Goal: Task Accomplishment & Management: Manage account settings

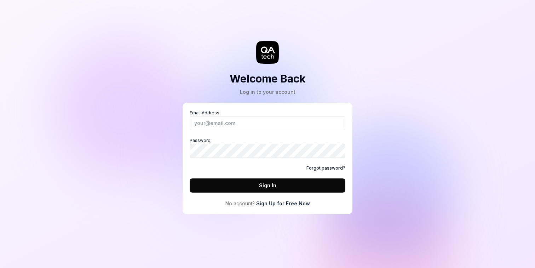
click at [276, 205] on link "Sign Up for Free Now" at bounding box center [283, 203] width 54 height 7
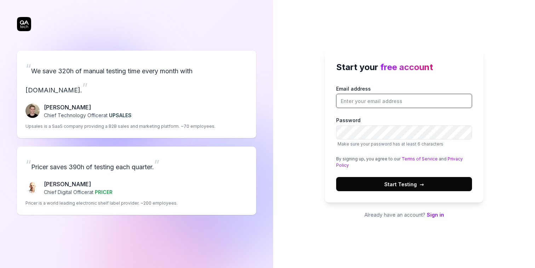
click at [369, 101] on input "Email address" at bounding box center [404, 101] width 136 height 14
type input "g.gangemi03@gmail.com"
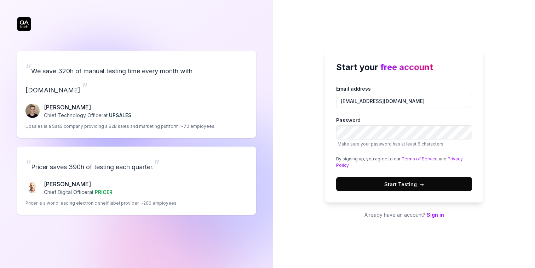
click at [386, 184] on span "Start Testing →" at bounding box center [404, 184] width 40 height 7
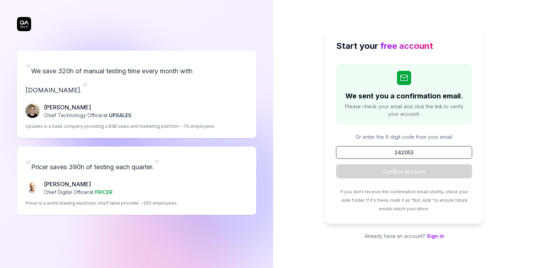
type input "242053"
click at [404, 171] on button "Confirm Account" at bounding box center [404, 171] width 136 height 14
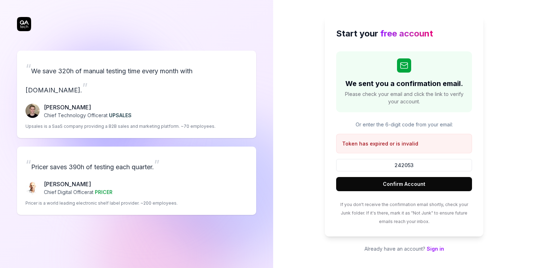
click at [435, 250] on link "Sign in" at bounding box center [435, 249] width 17 height 6
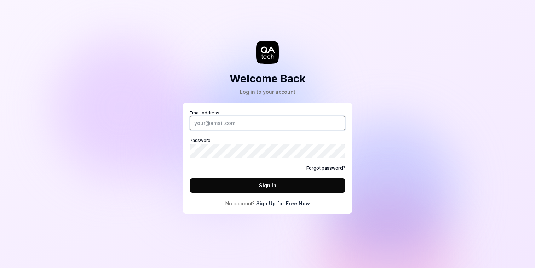
click at [246, 125] on input "Email Address" at bounding box center [268, 123] width 156 height 14
type input "g.gangemi03@gmail.com"
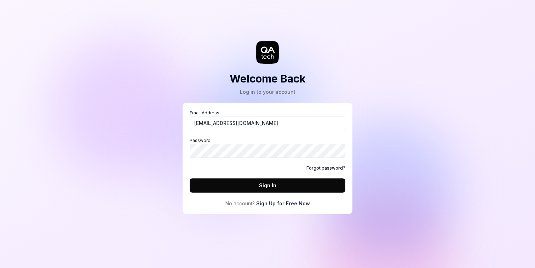
click at [245, 188] on button "Sign In" at bounding box center [268, 185] width 156 height 14
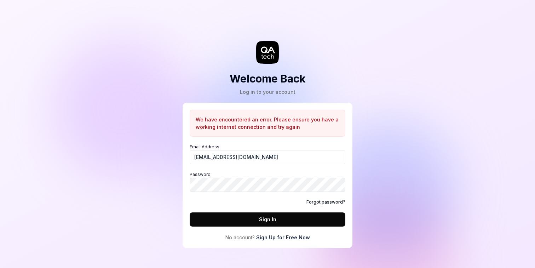
click at [328, 201] on link "Forgot password?" at bounding box center [326, 202] width 39 height 6
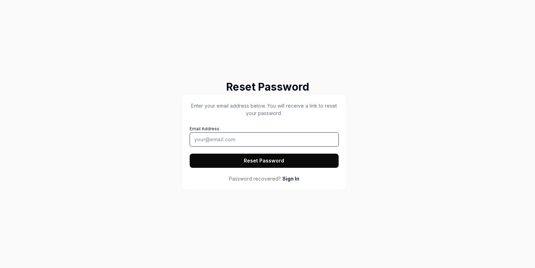
click at [246, 143] on input "Email Address" at bounding box center [264, 139] width 149 height 14
type input "g.gange"
type input "g.gangemi03@gmail.com"
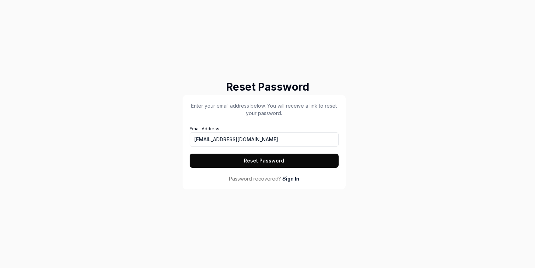
click at [240, 164] on button "Reset Password" at bounding box center [264, 161] width 149 height 14
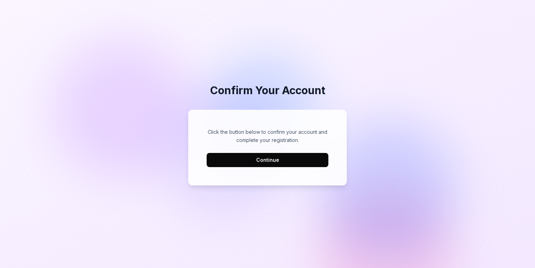
click at [253, 163] on button "Continue" at bounding box center [268, 160] width 122 height 14
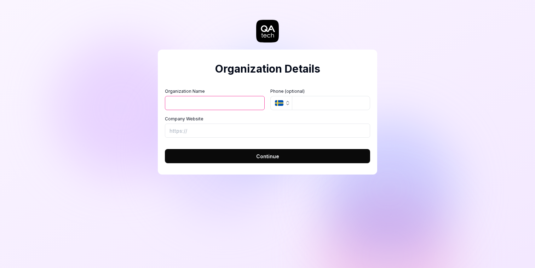
click at [282, 99] on button "SE" at bounding box center [281, 103] width 22 height 14
click at [242, 112] on div "Organization Name Organization Logo (Square minimum 256x256px) Click to upload …" at bounding box center [267, 113] width 205 height 50
click at [251, 152] on button "Continue" at bounding box center [267, 156] width 205 height 14
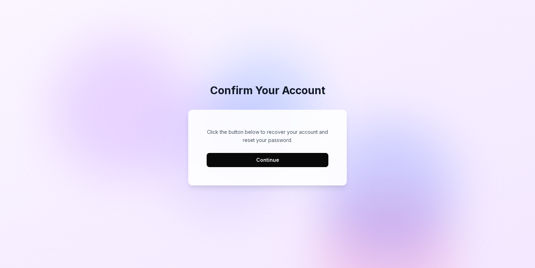
click at [280, 161] on button "Continue" at bounding box center [268, 160] width 122 height 14
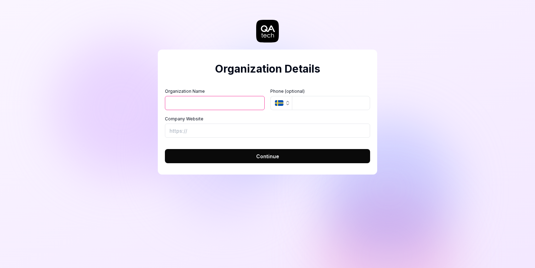
click at [232, 108] on input "Organization Name" at bounding box center [215, 103] width 100 height 14
type input "dj"
click at [205, 141] on form "Organization Name dj Organization Logo (Square minimum 256x256px) Click to uplo…" at bounding box center [267, 123] width 205 height 79
click at [205, 131] on input "Company Website" at bounding box center [267, 131] width 205 height 14
type input "d"
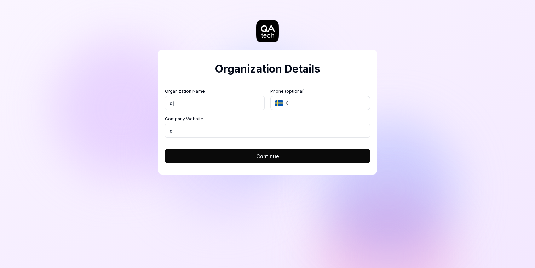
click at [205, 149] on form "Organization Name dj Organization Logo (Square minimum 256x256px) Click to uplo…" at bounding box center [267, 123] width 205 height 79
click at [205, 154] on button "Continue" at bounding box center [267, 156] width 205 height 14
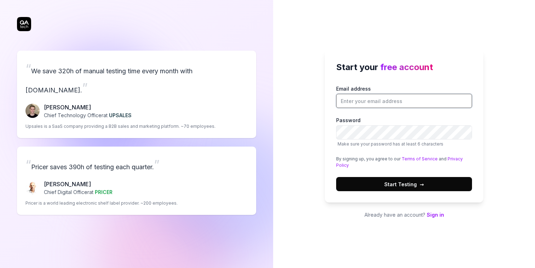
click at [370, 106] on input "Email address" at bounding box center [404, 101] width 136 height 14
click at [363, 100] on input "Email address" at bounding box center [404, 101] width 136 height 14
click at [429, 215] on link "Sign in" at bounding box center [435, 215] width 17 height 6
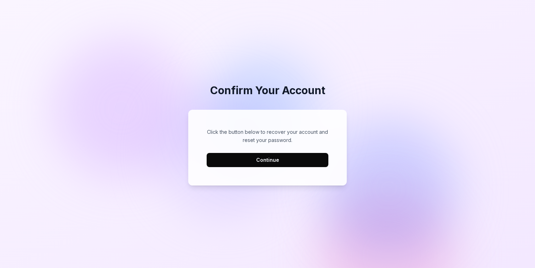
click at [307, 156] on button "Continue" at bounding box center [268, 160] width 122 height 14
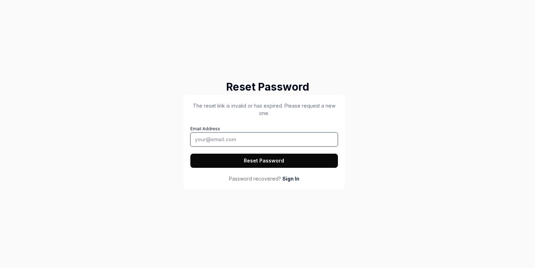
click at [252, 140] on input "Email Address" at bounding box center [264, 139] width 148 height 14
